Goal: Task Accomplishment & Management: Manage account settings

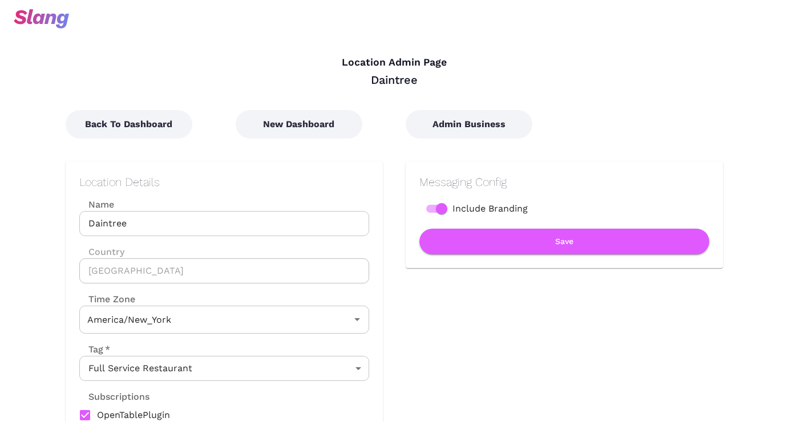
type input "Eastern Time"
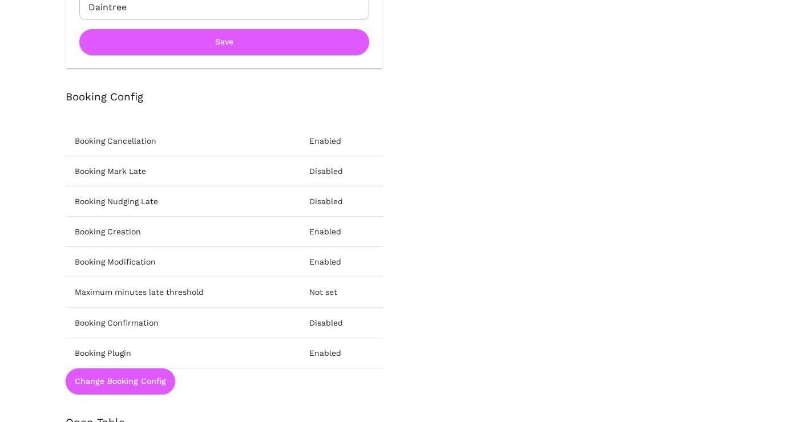
scroll to position [1305, 0]
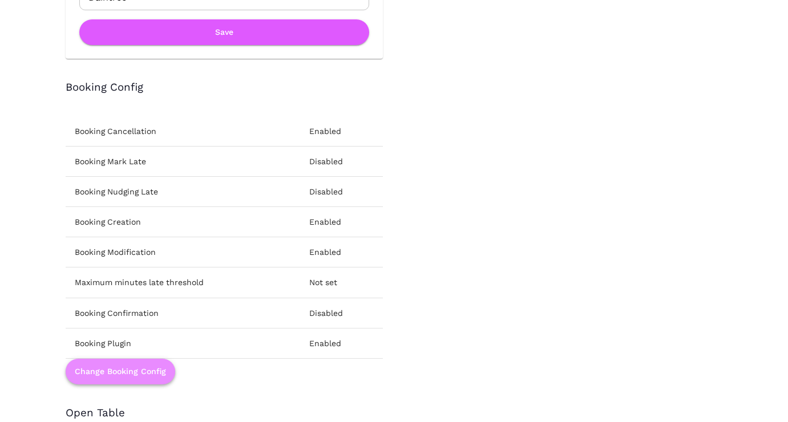
click at [136, 368] on button "Change Booking Config" at bounding box center [121, 372] width 110 height 26
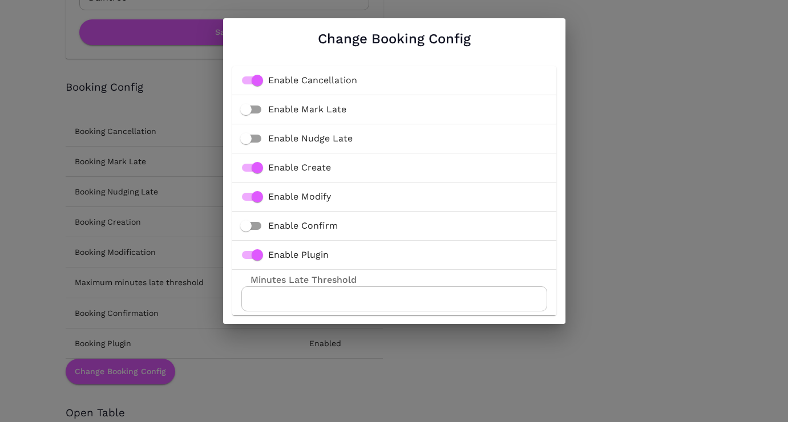
click at [254, 78] on input "Enable Cancellation" at bounding box center [257, 81] width 65 height 22
click at [250, 80] on input "Enable Cancellation" at bounding box center [245, 81] width 65 height 22
checkbox input "true"
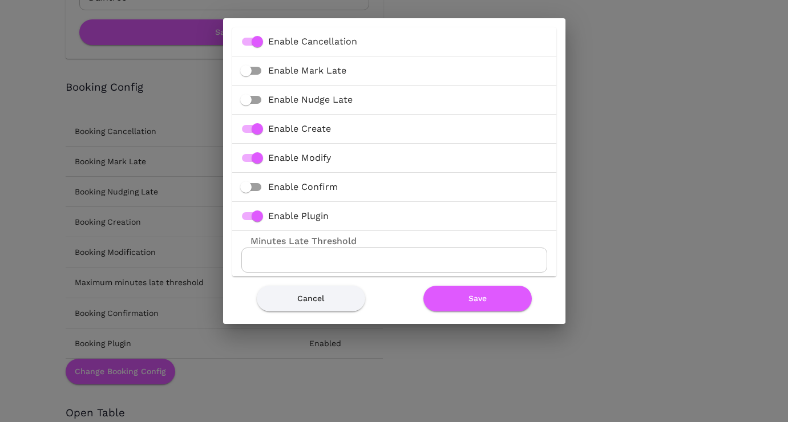
scroll to position [40, 0]
click at [257, 124] on input "Enable Create" at bounding box center [257, 128] width 65 height 22
checkbox input "false"
click at [264, 212] on input "Enable Plugin" at bounding box center [257, 215] width 65 height 22
checkbox input "false"
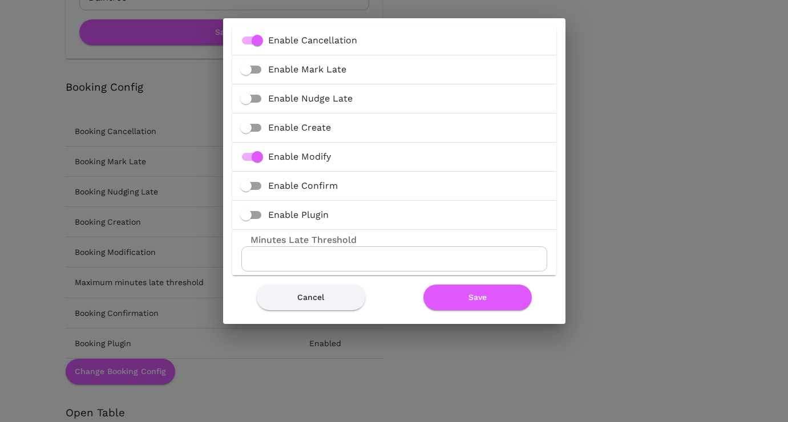
click at [261, 156] on input "Enable Modify" at bounding box center [257, 157] width 65 height 22
checkbox input "false"
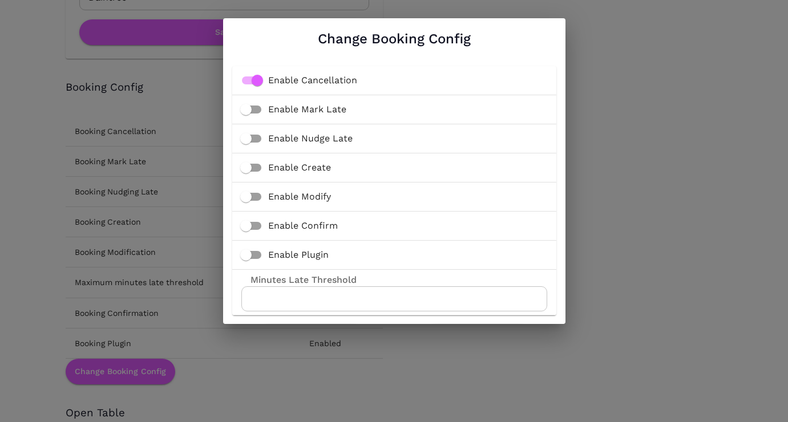
click at [256, 76] on input "Enable Cancellation" at bounding box center [257, 81] width 65 height 22
checkbox input "false"
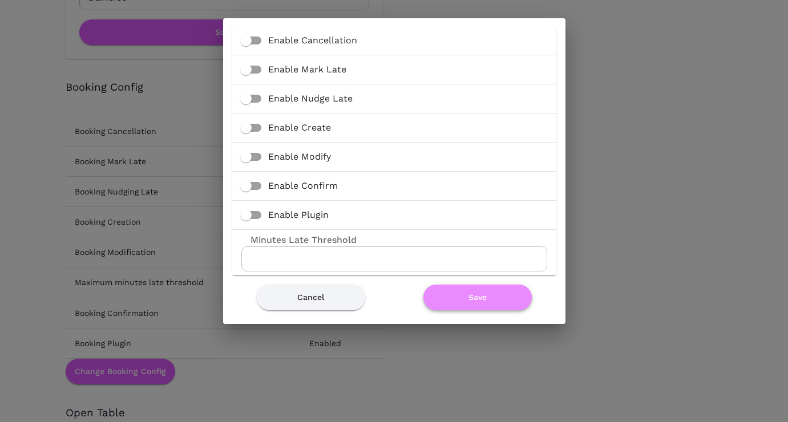
click at [502, 303] on button "Save" at bounding box center [477, 298] width 108 height 26
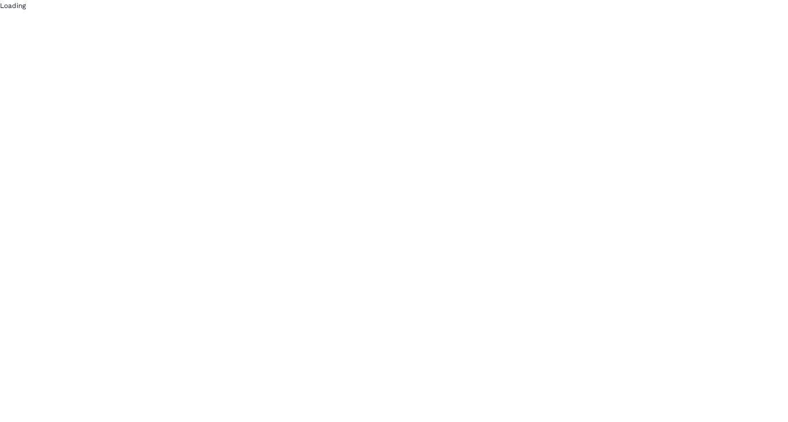
scroll to position [0, 0]
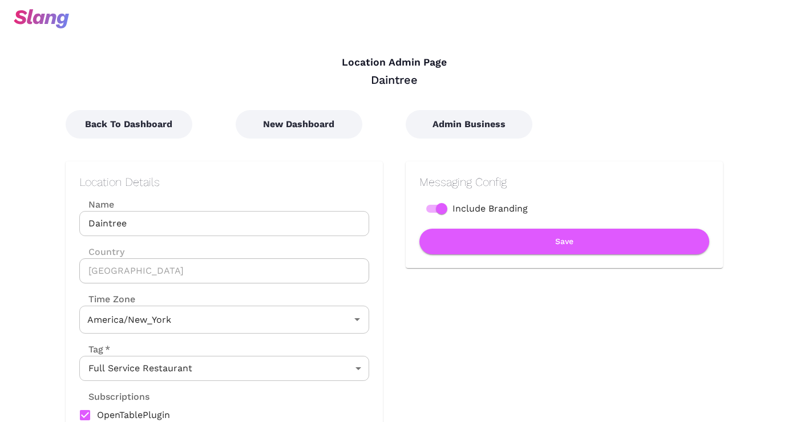
type input "Eastern Time"
